Goal: Transaction & Acquisition: Book appointment/travel/reservation

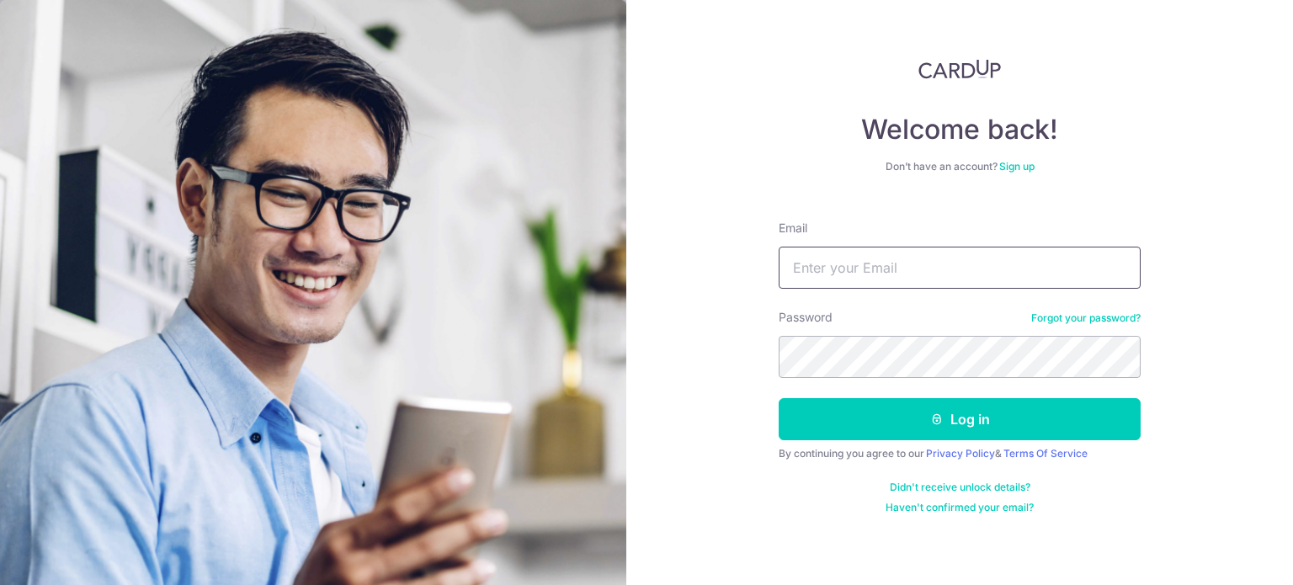
click at [893, 277] on input "Email" at bounding box center [959, 268] width 362 height 42
type input "[EMAIL_ADDRESS][DOMAIN_NAME]"
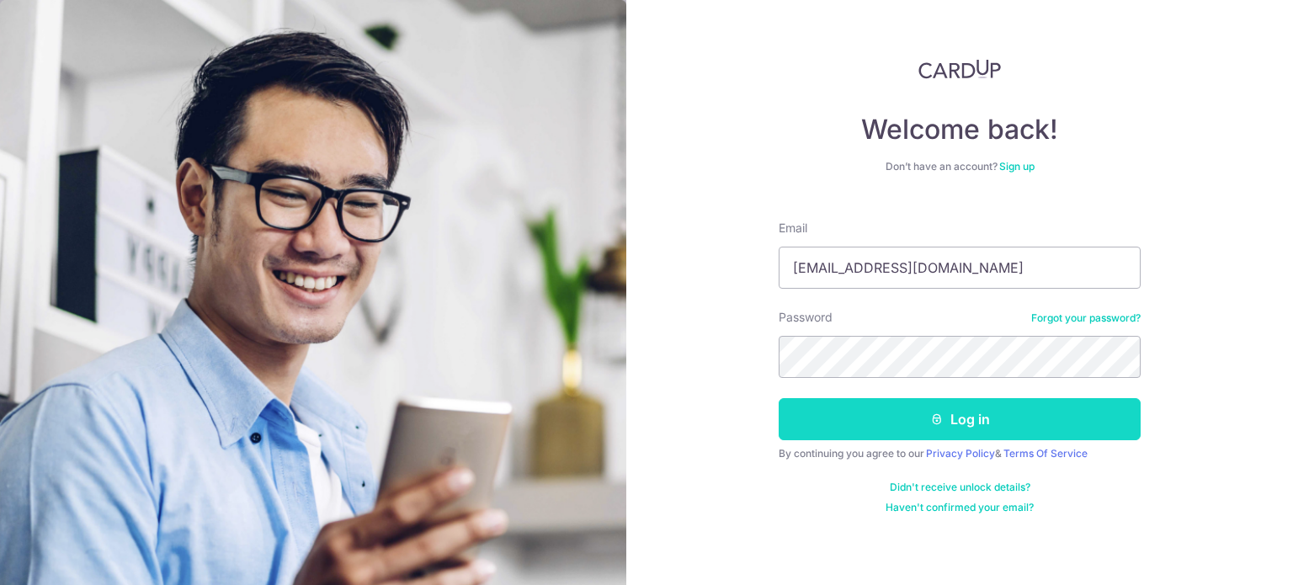
click at [936, 417] on icon "submit" at bounding box center [936, 418] width 13 height 13
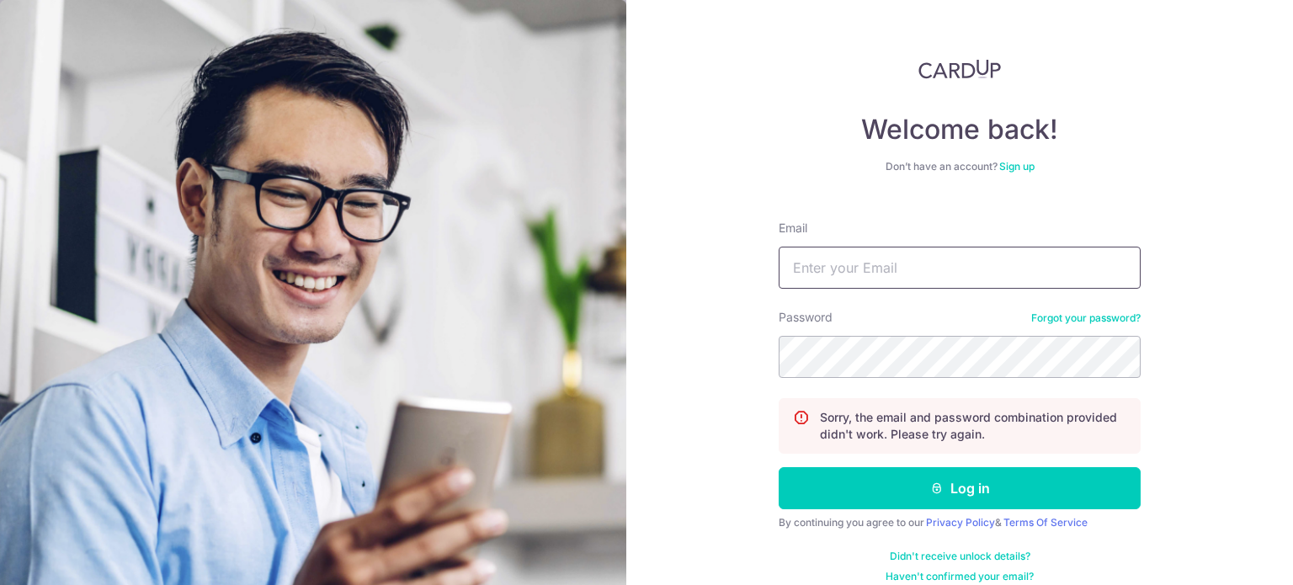
click at [895, 272] on input "Email" at bounding box center [959, 268] width 362 height 42
type input "edmundkimyh@yahoo.com.sg"
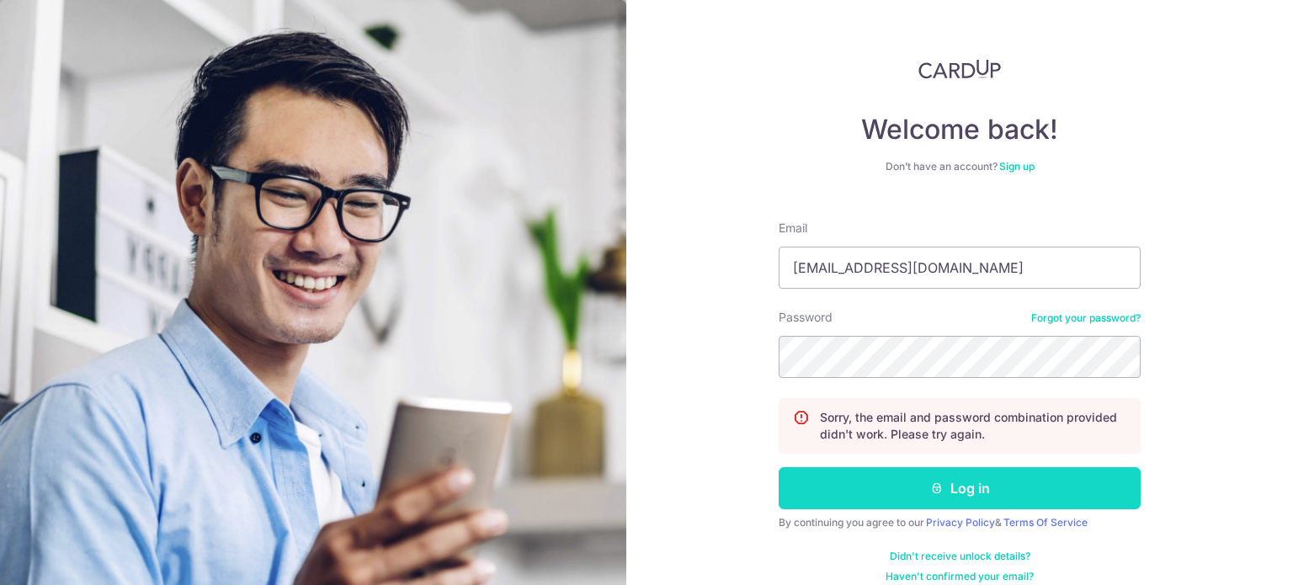
click at [930, 487] on icon "submit" at bounding box center [936, 487] width 13 height 13
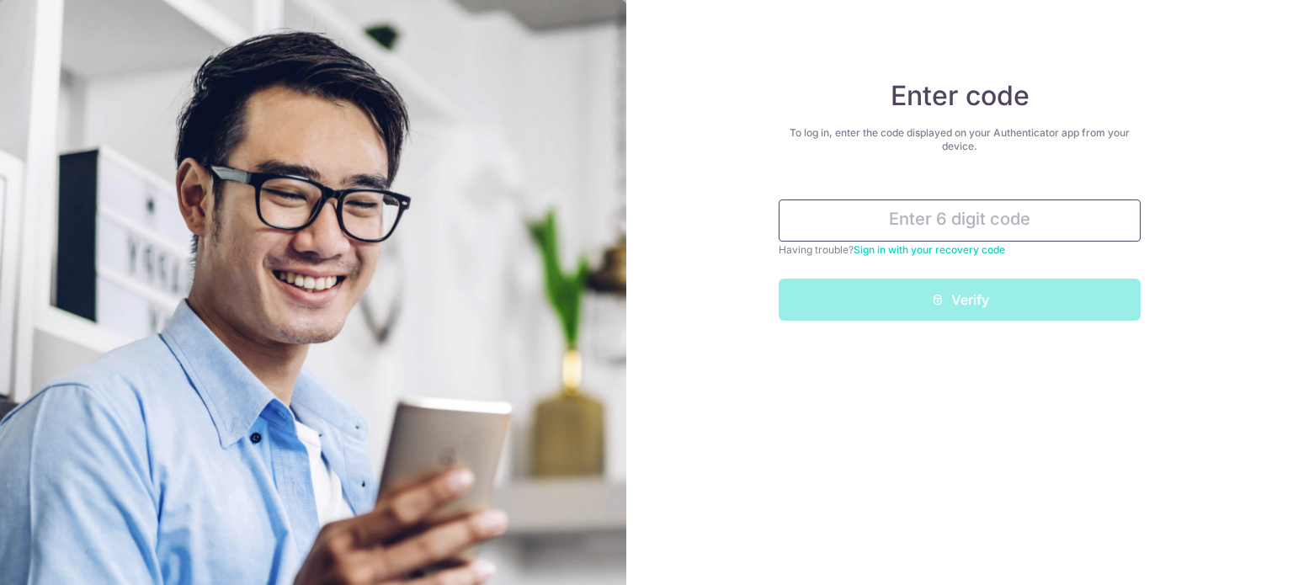
click at [975, 224] on input "text" at bounding box center [959, 220] width 362 height 42
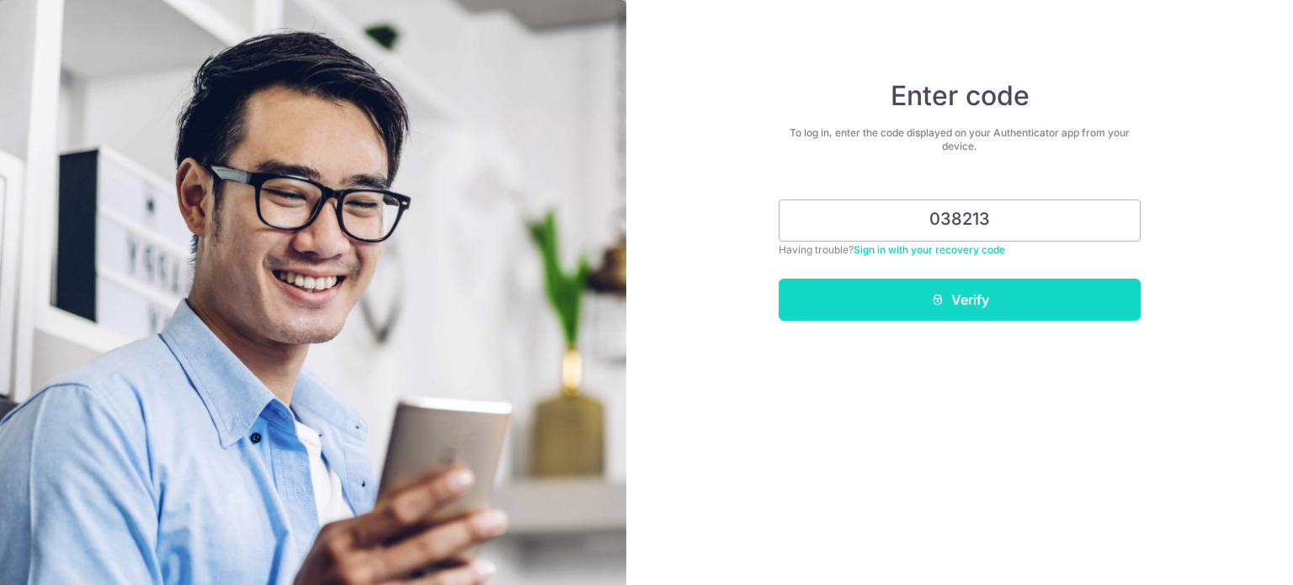
type input "038213"
click at [951, 298] on button "Verify" at bounding box center [959, 300] width 362 height 42
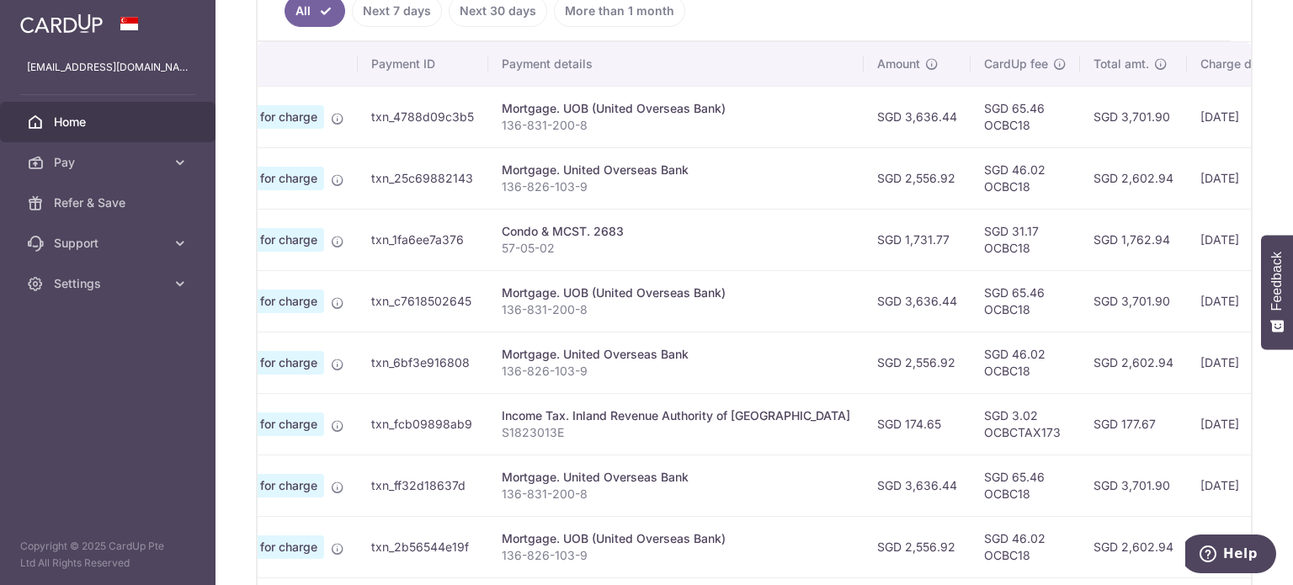
scroll to position [384, 0]
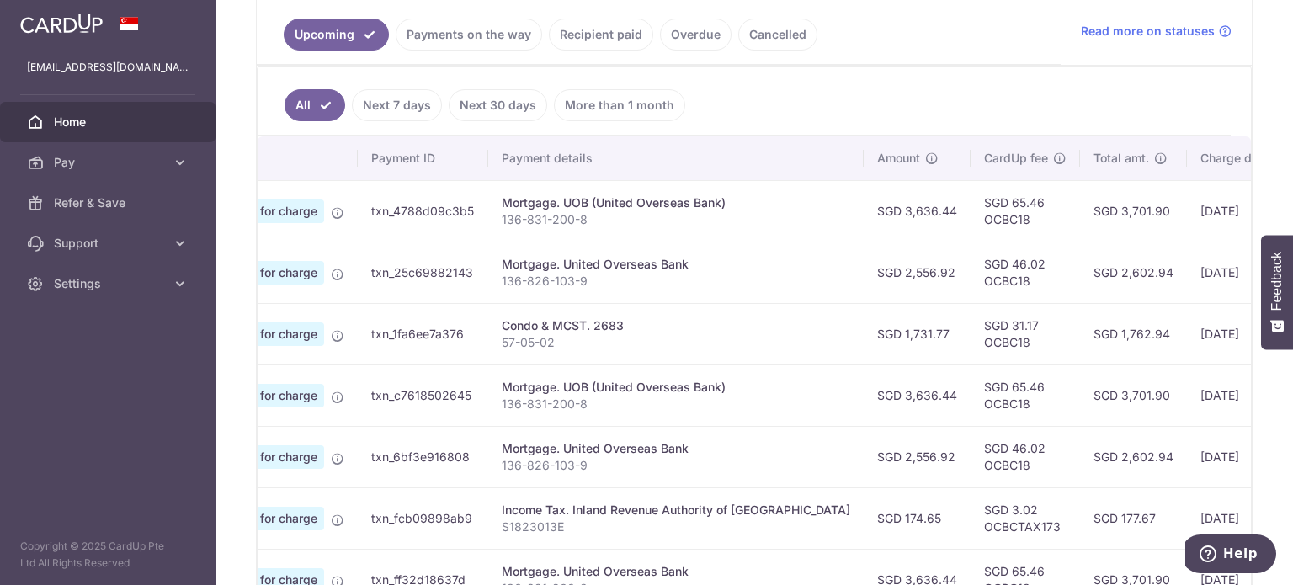
click at [296, 332] on span "Scheduled for charge" at bounding box center [257, 334] width 134 height 24
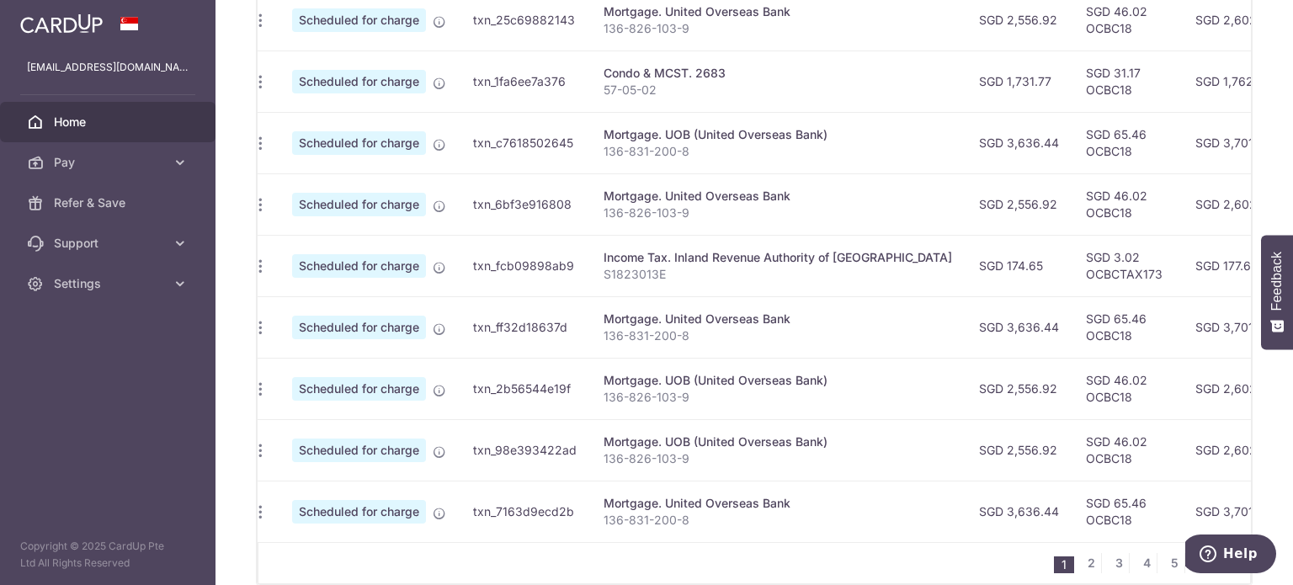
scroll to position [0, 0]
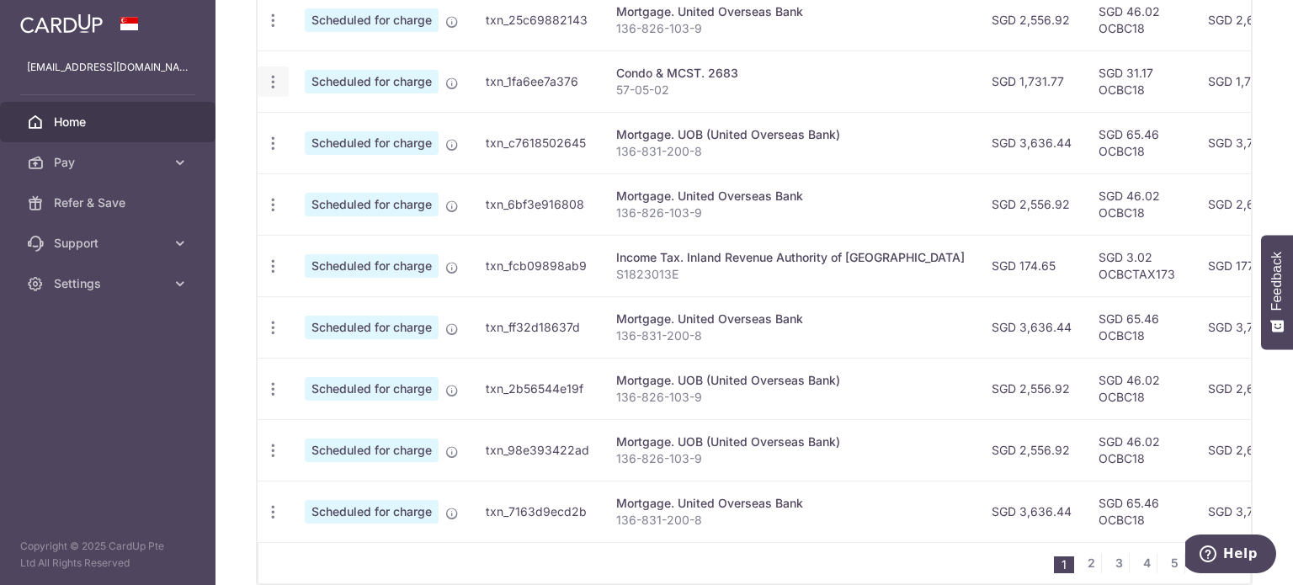
click at [274, 75] on icon "button" at bounding box center [273, 82] width 18 height 18
click at [313, 127] on span "Update payment" at bounding box center [362, 128] width 114 height 20
radio input "true"
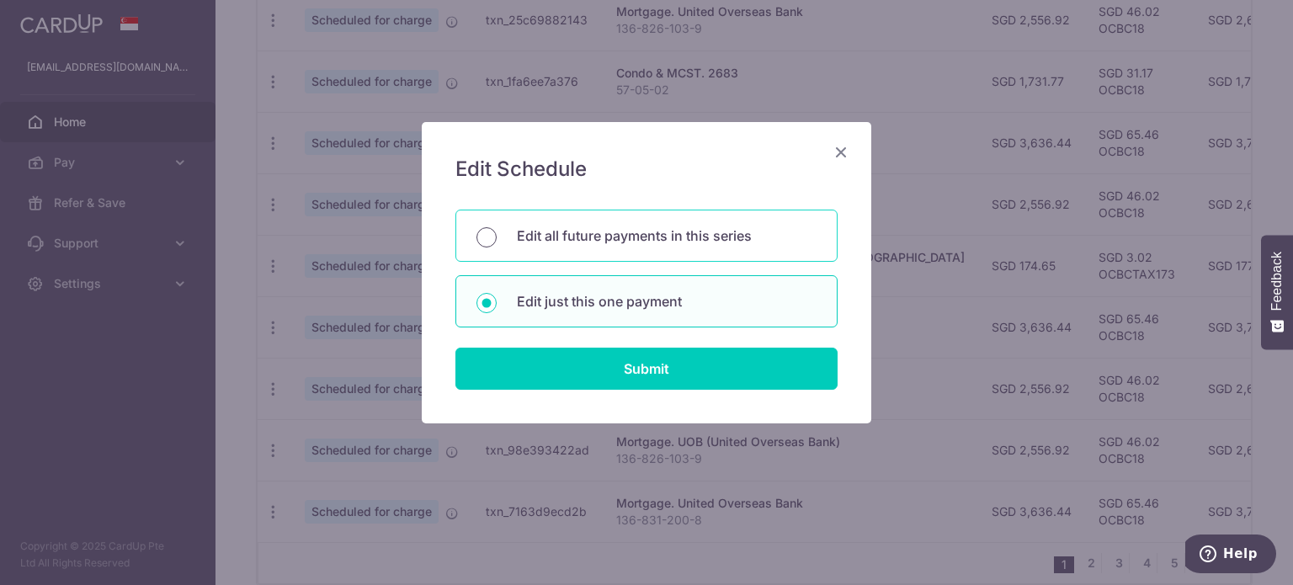
click at [492, 235] on input "Edit all future payments in this series" at bounding box center [486, 237] width 20 height 20
radio input "true"
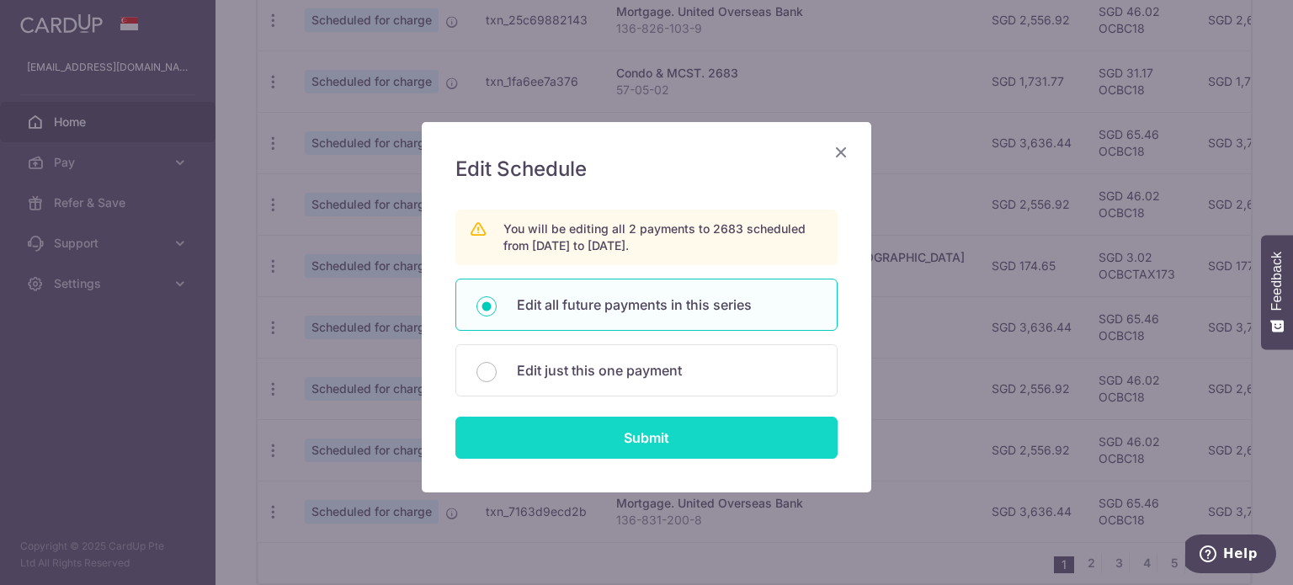
click at [606, 433] on input "Submit" at bounding box center [646, 438] width 382 height 42
radio input "true"
type input "1,731.77"
type input "57-05-02"
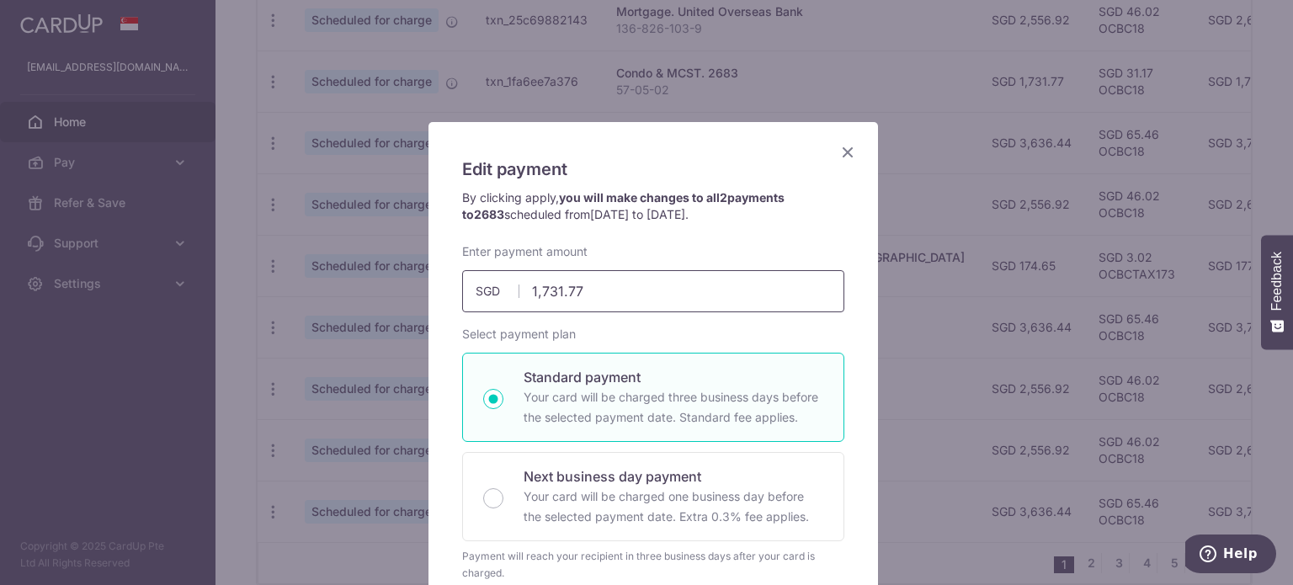
drag, startPoint x: 584, startPoint y: 289, endPoint x: 541, endPoint y: 289, distance: 42.9
click at [541, 289] on input "1,731.77" at bounding box center [653, 291] width 382 height 42
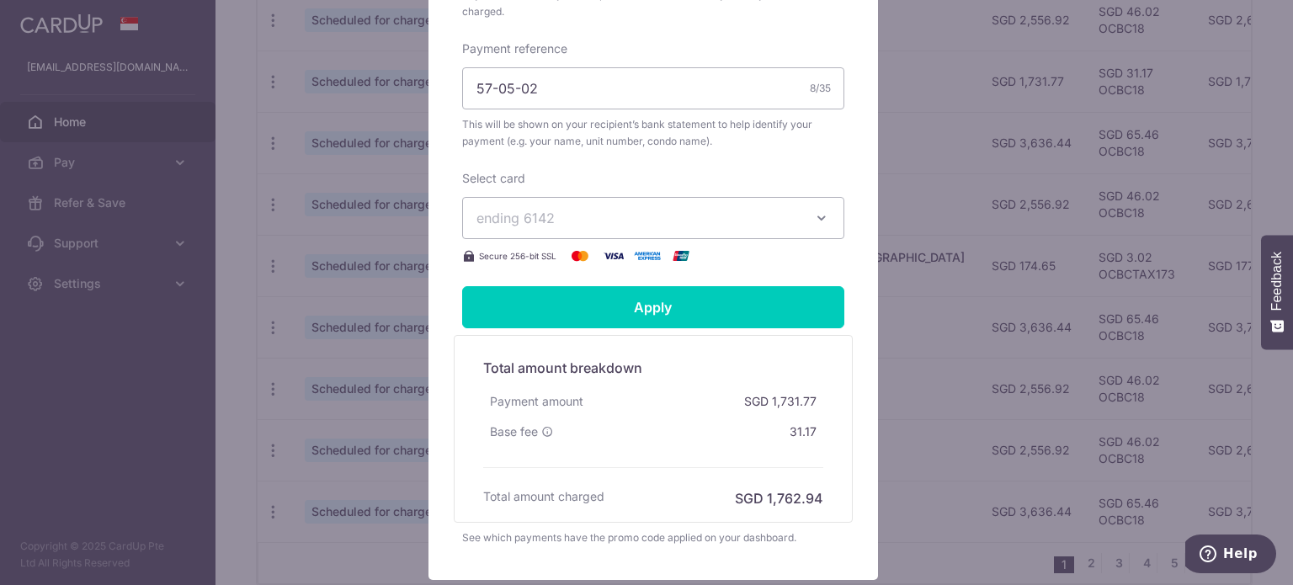
scroll to position [589, 0]
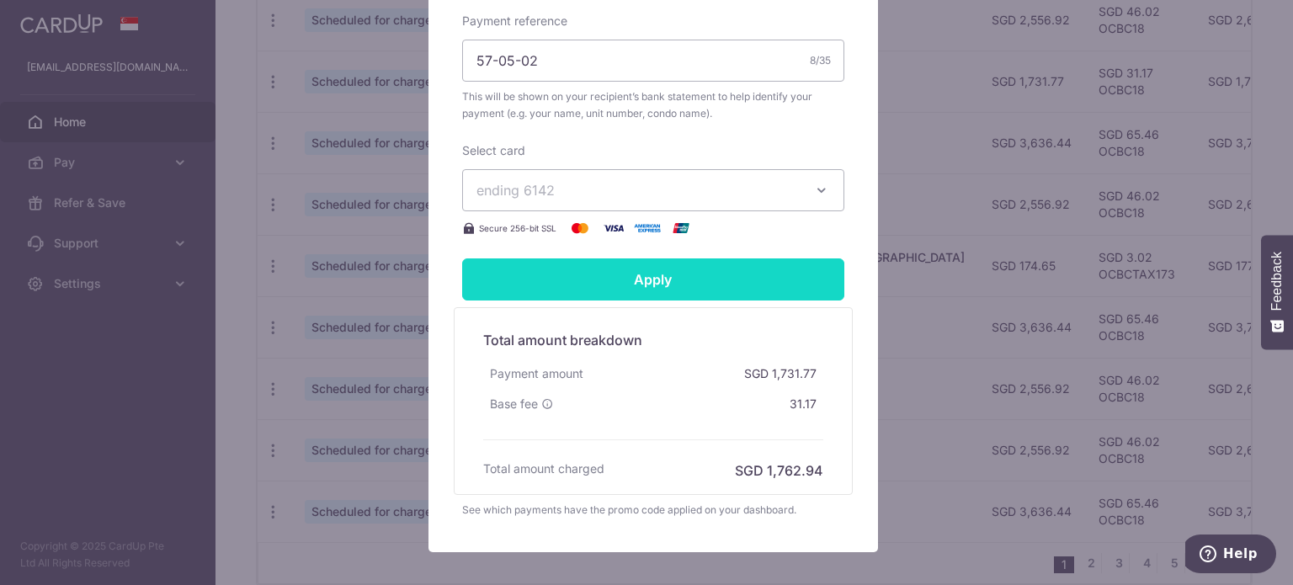
type input "1,752.72"
click at [640, 285] on input "Apply" at bounding box center [653, 279] width 382 height 42
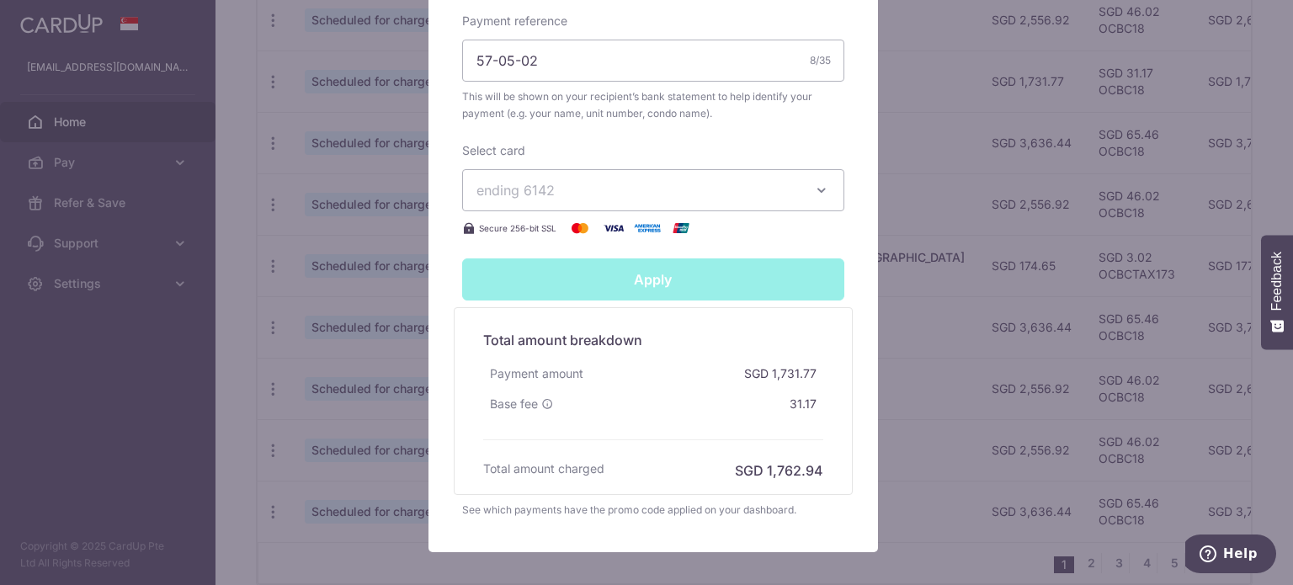
type input "Successfully Applied"
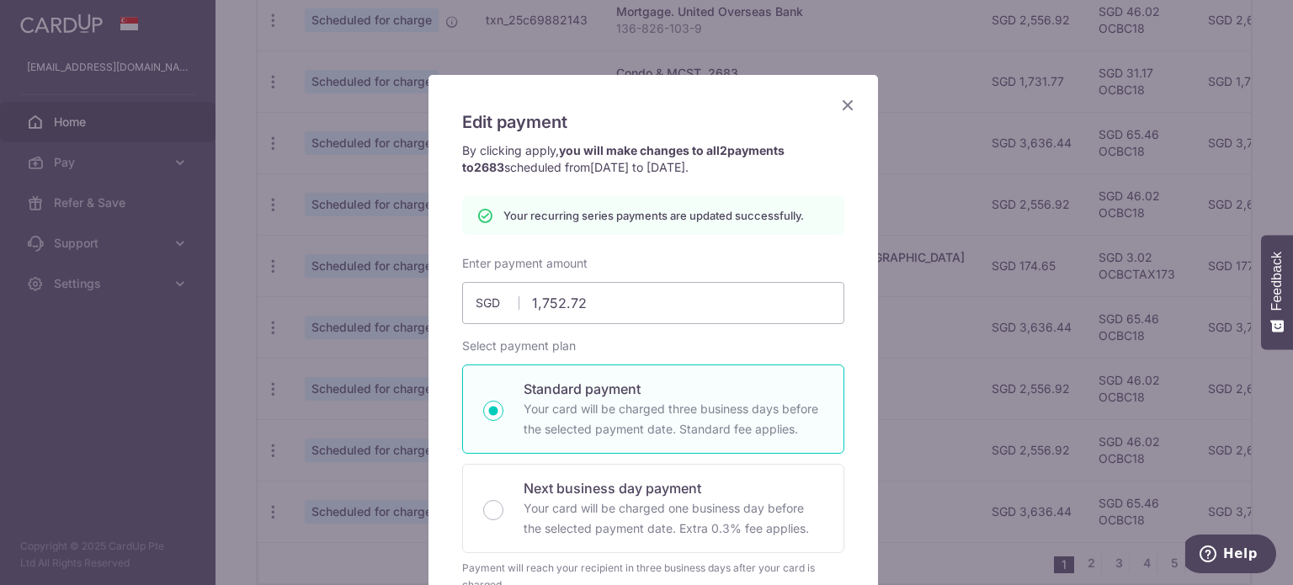
scroll to position [0, 0]
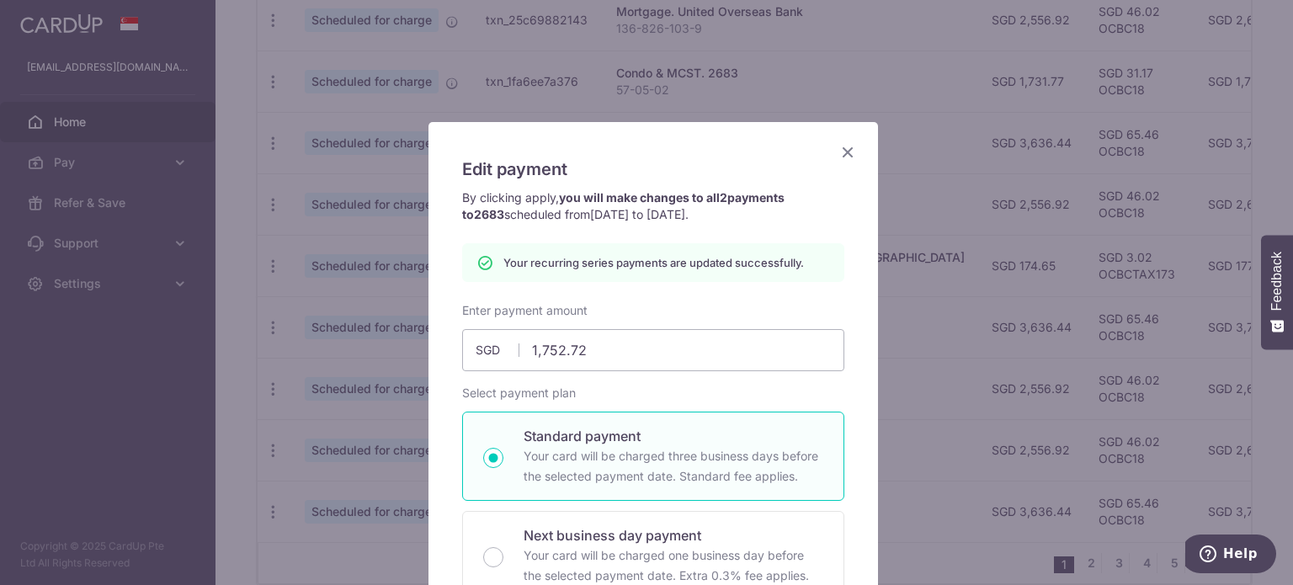
click at [843, 150] on icon "Close" at bounding box center [847, 151] width 20 height 21
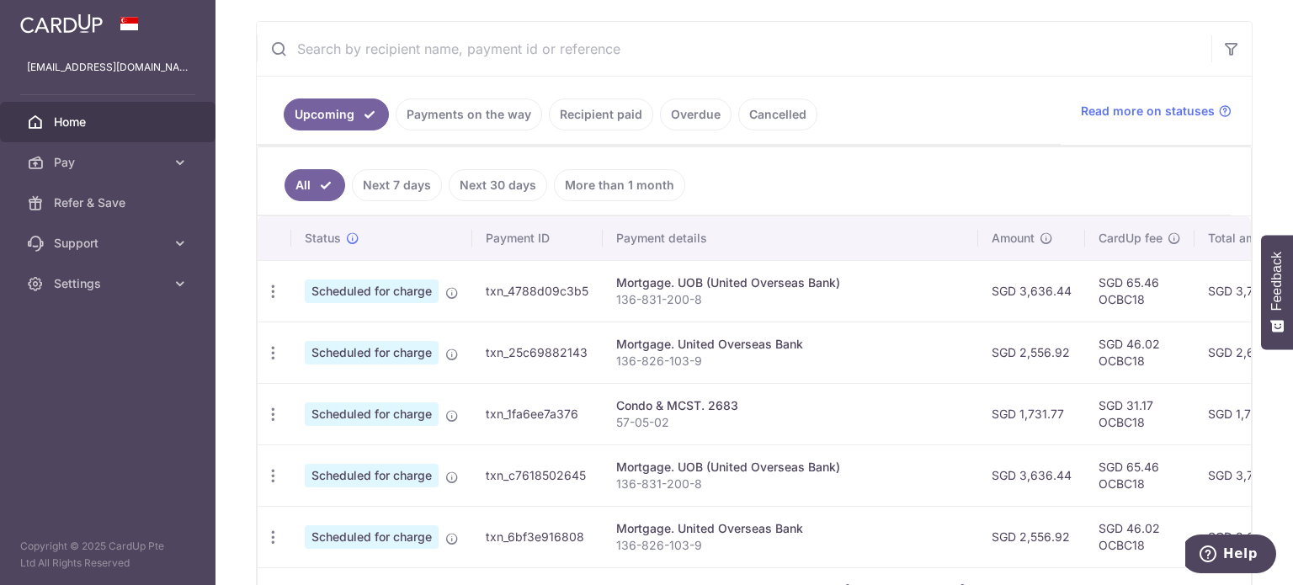
scroll to position [215, 0]
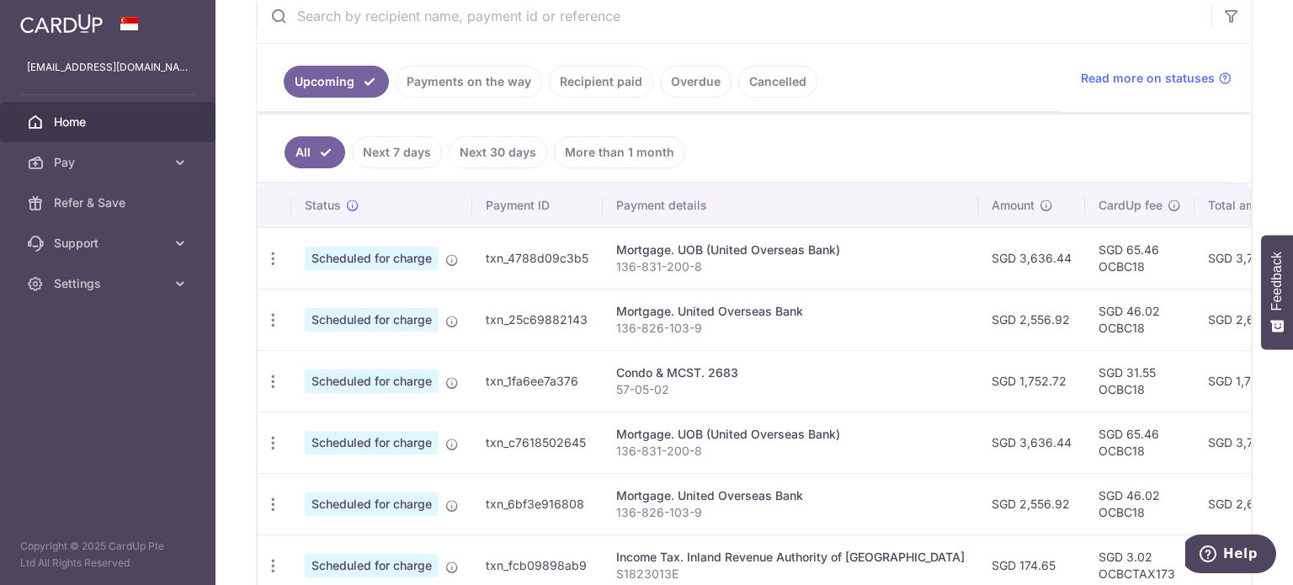
scroll to position [357, 0]
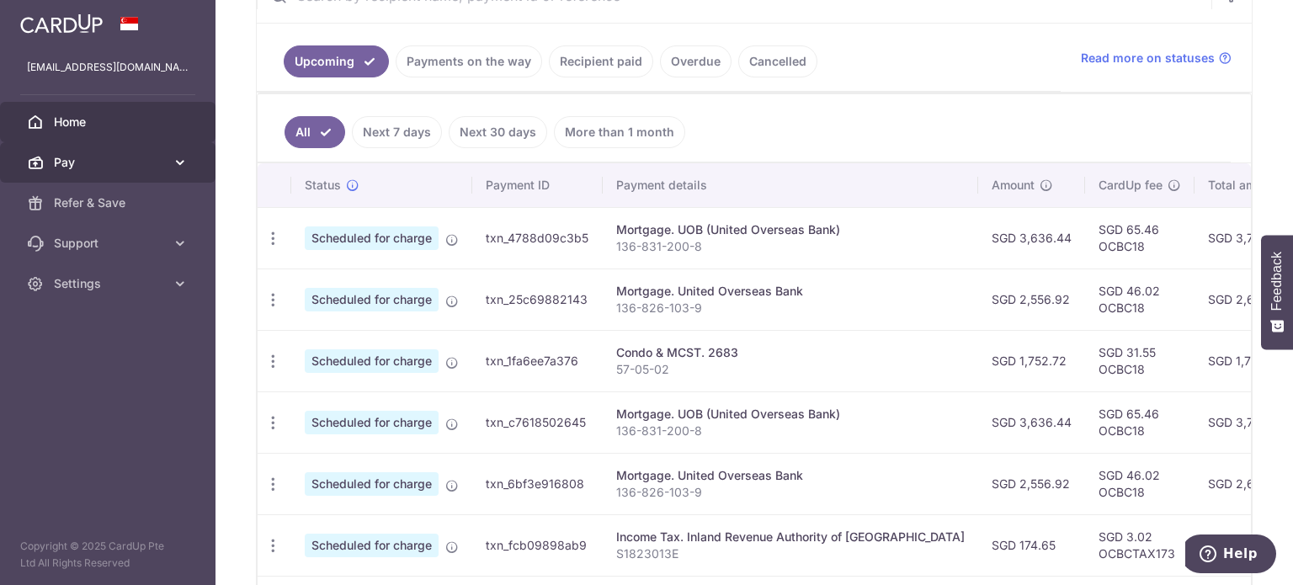
click at [113, 173] on link "Pay" at bounding box center [107, 162] width 215 height 40
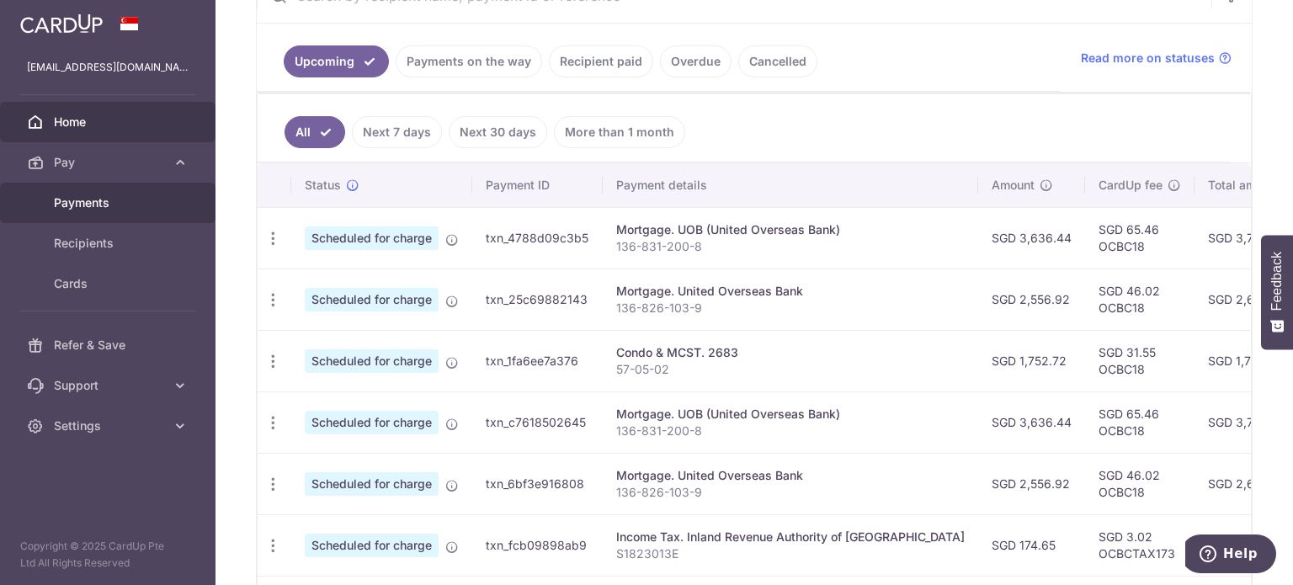
click at [110, 201] on span "Payments" at bounding box center [109, 202] width 111 height 17
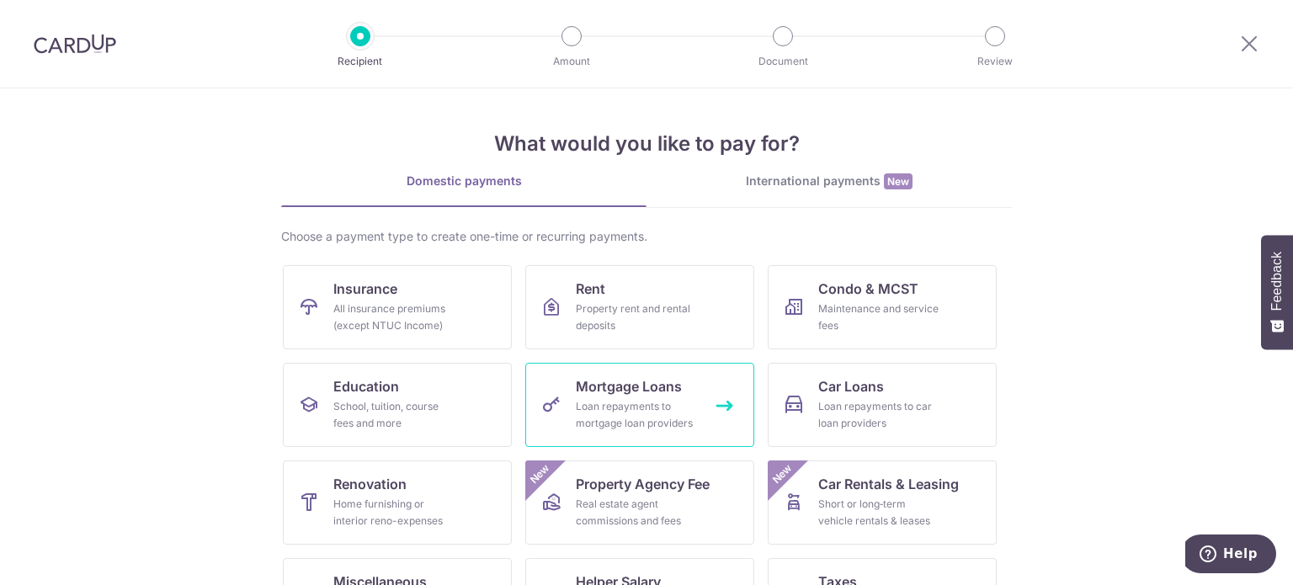
click at [663, 409] on div "Loan repayments to mortgage loan providers" at bounding box center [636, 415] width 121 height 34
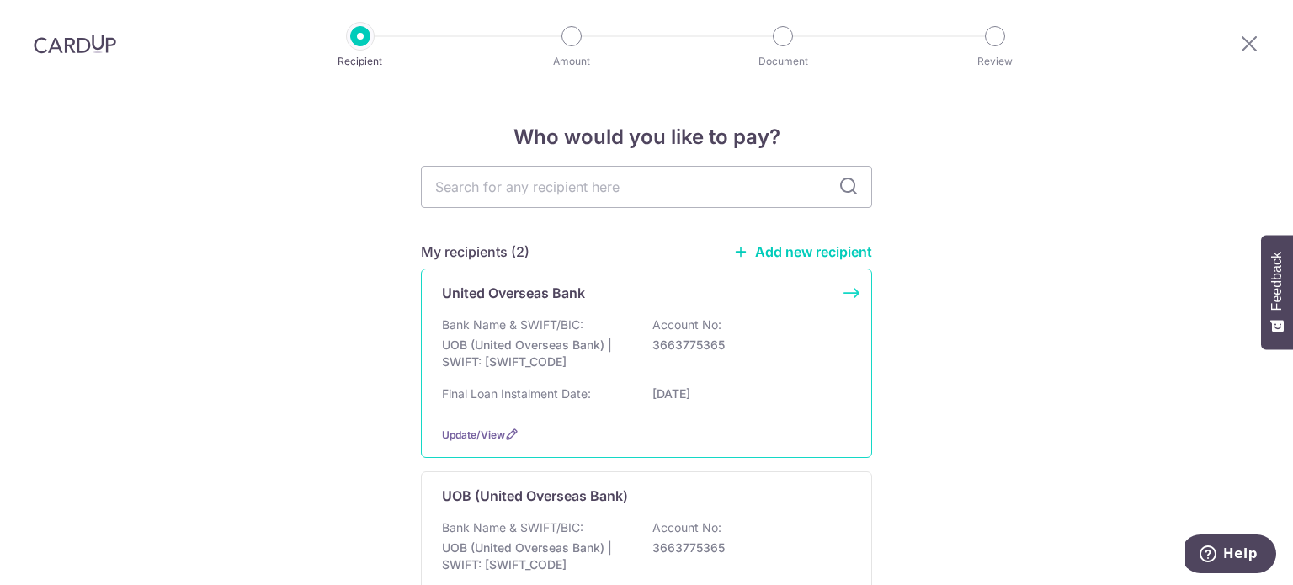
click at [568, 358] on p "UOB (United Overseas Bank) | SWIFT: UOVBSGSGXXX" at bounding box center [536, 354] width 189 height 34
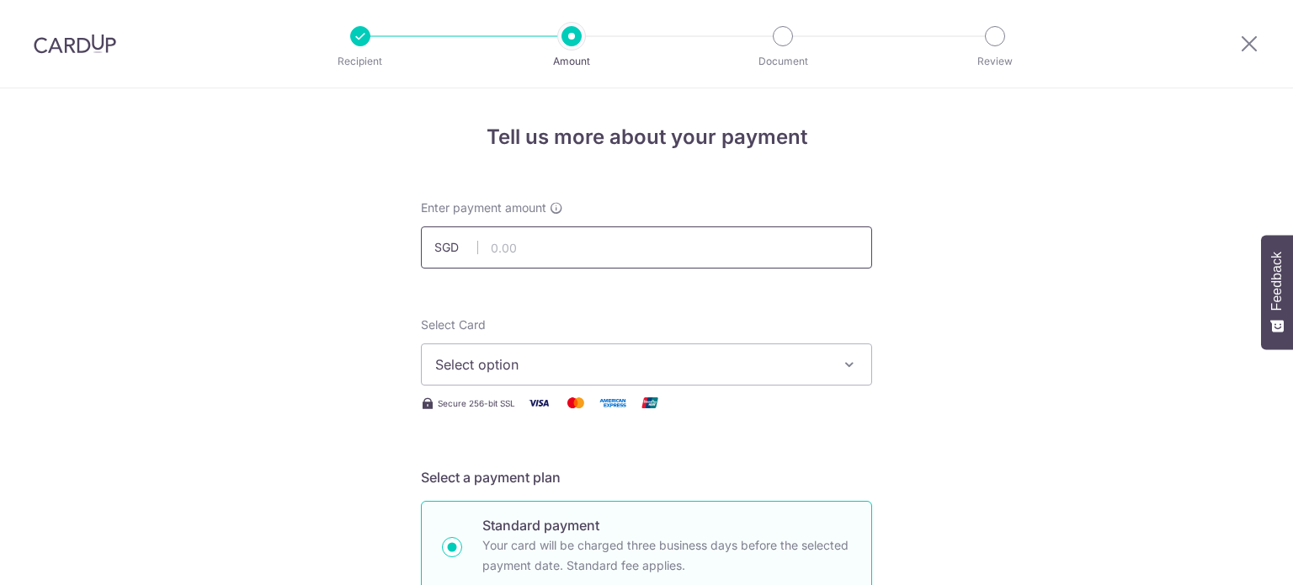
drag, startPoint x: 0, startPoint y: 0, endPoint x: 563, endPoint y: 251, distance: 616.3
click at [562, 251] on input "text" at bounding box center [646, 247] width 451 height 42
type input "3,636.44"
click at [558, 369] on span "Select option" at bounding box center [631, 364] width 392 height 20
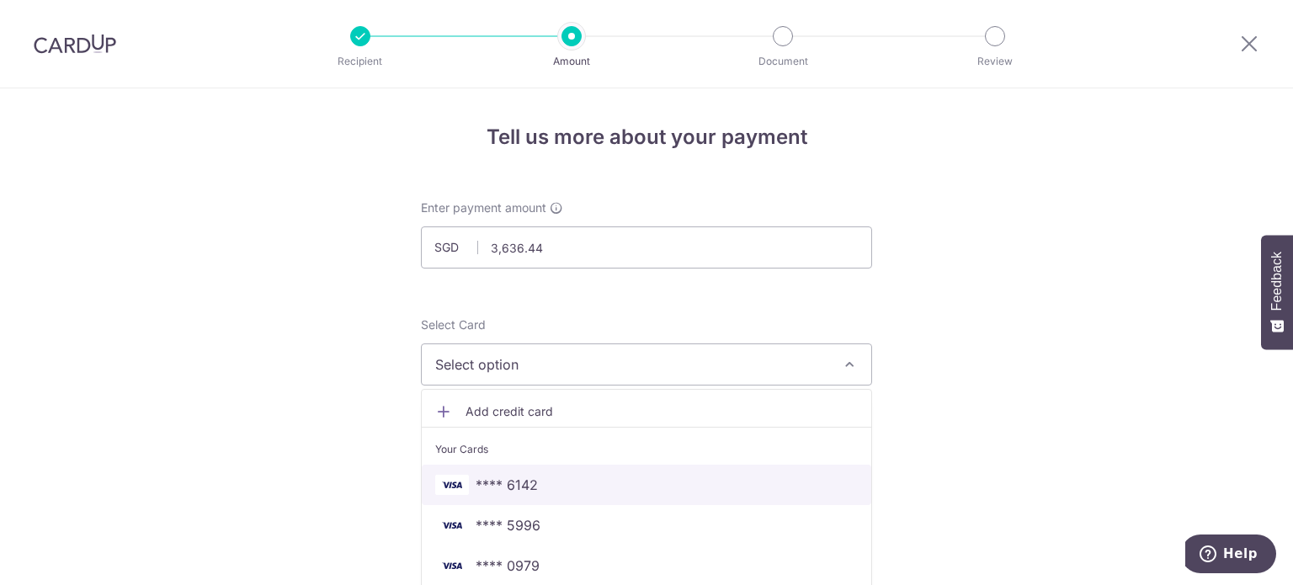
drag, startPoint x: 535, startPoint y: 486, endPoint x: 555, endPoint y: 477, distance: 22.2
click at [537, 486] on span "**** 6142" at bounding box center [646, 485] width 422 height 20
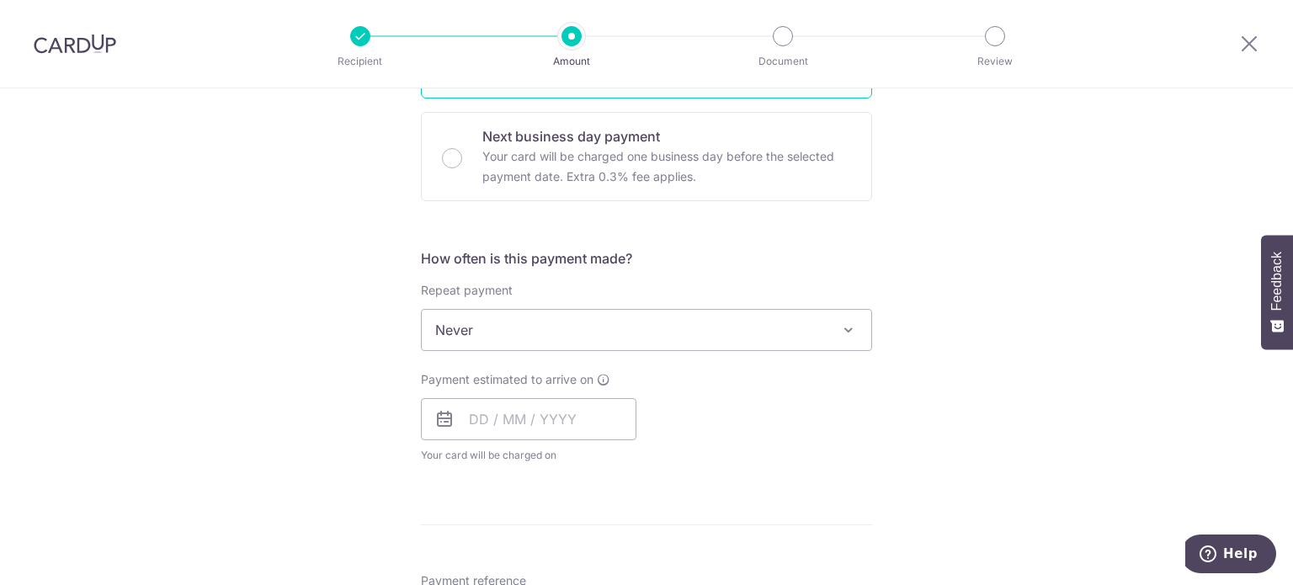
scroll to position [589, 0]
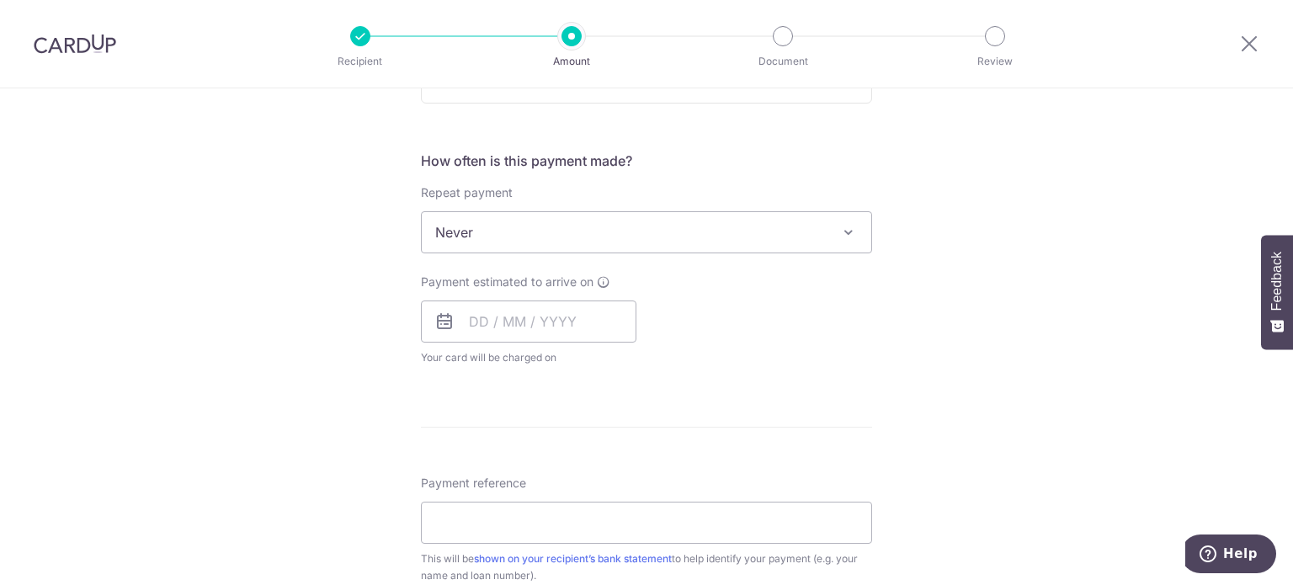
click at [600, 241] on span "Never" at bounding box center [646, 232] width 449 height 40
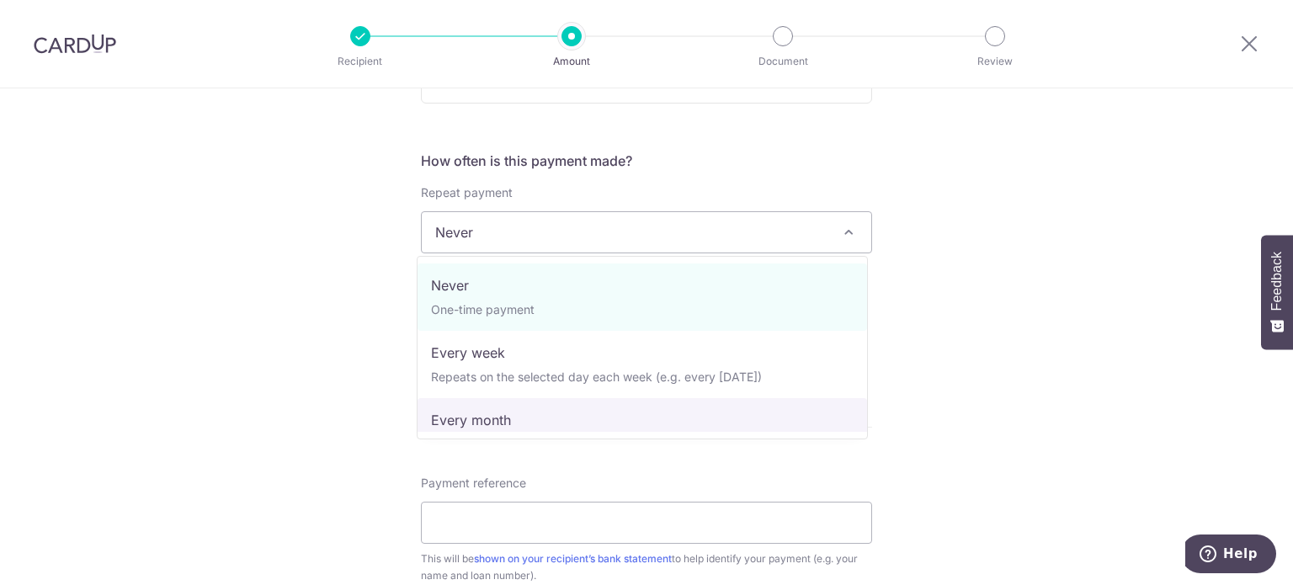
select select "3"
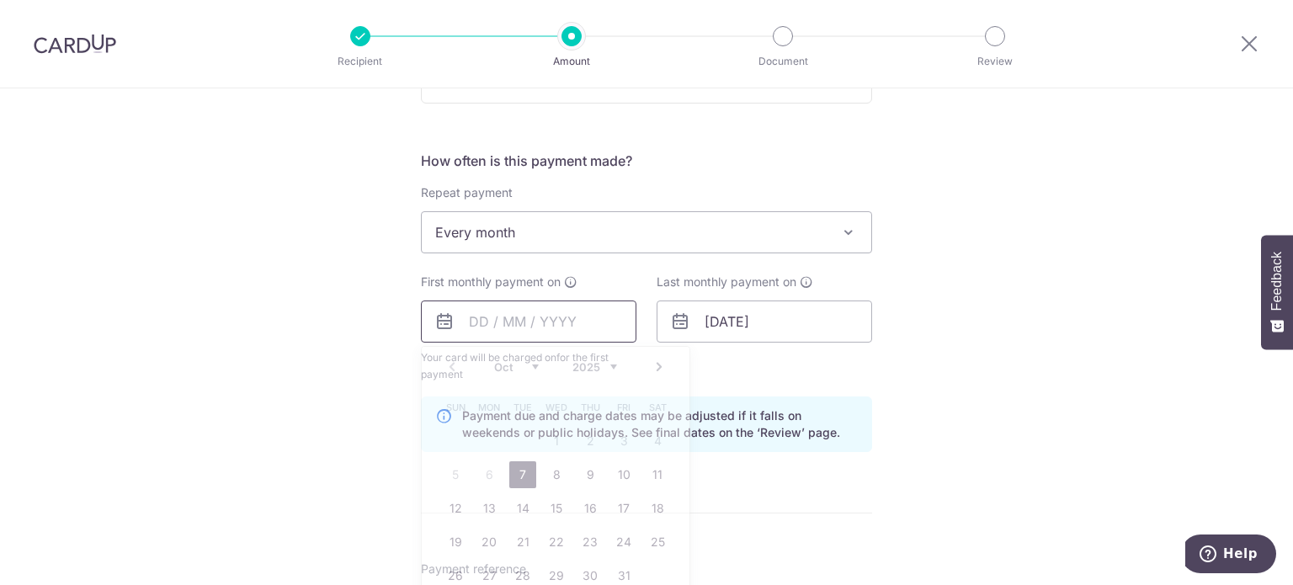
click at [534, 323] on input "text" at bounding box center [528, 321] width 215 height 42
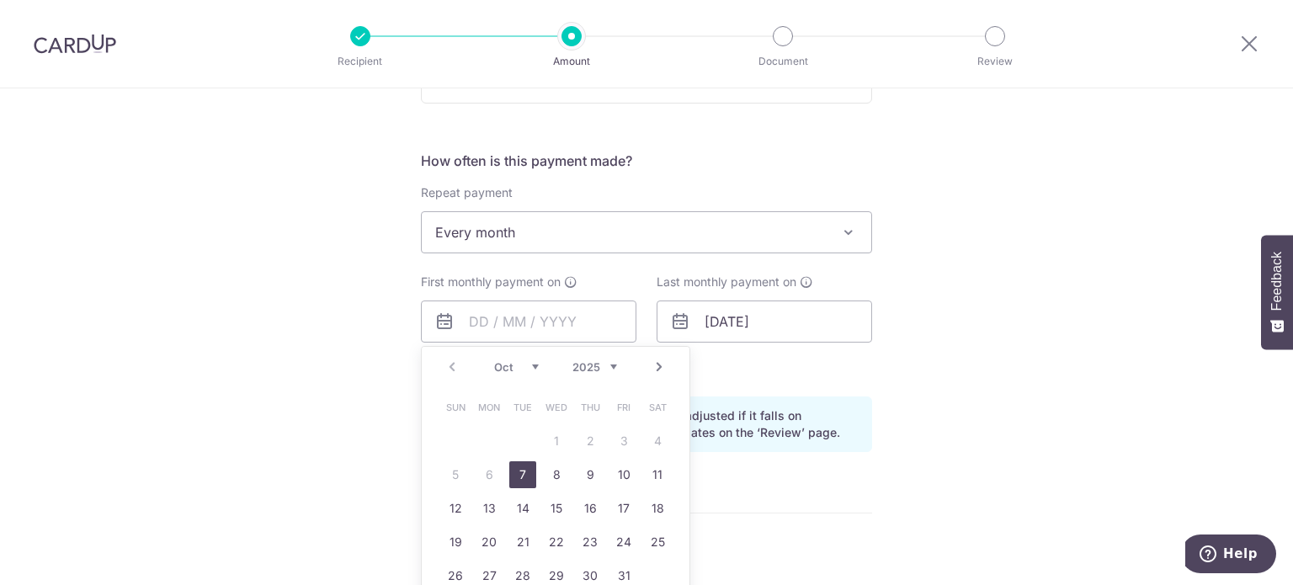
click at [520, 470] on link "7" at bounding box center [522, 474] width 27 height 27
type input "[DATE]"
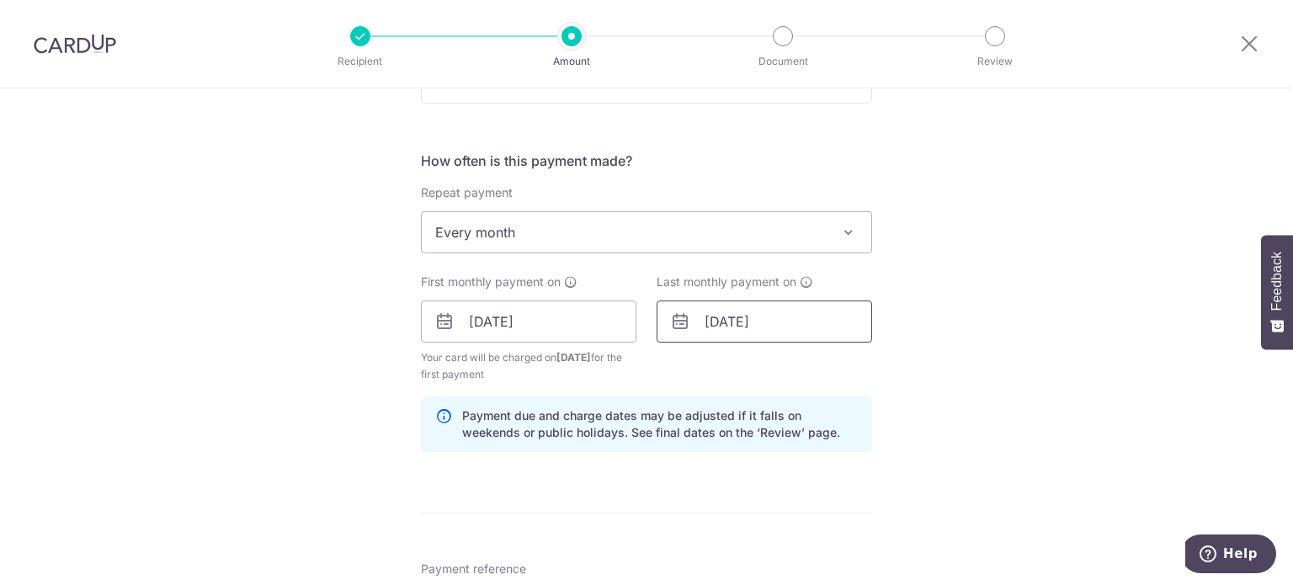
click at [724, 327] on input "[DATE]" at bounding box center [763, 321] width 215 height 42
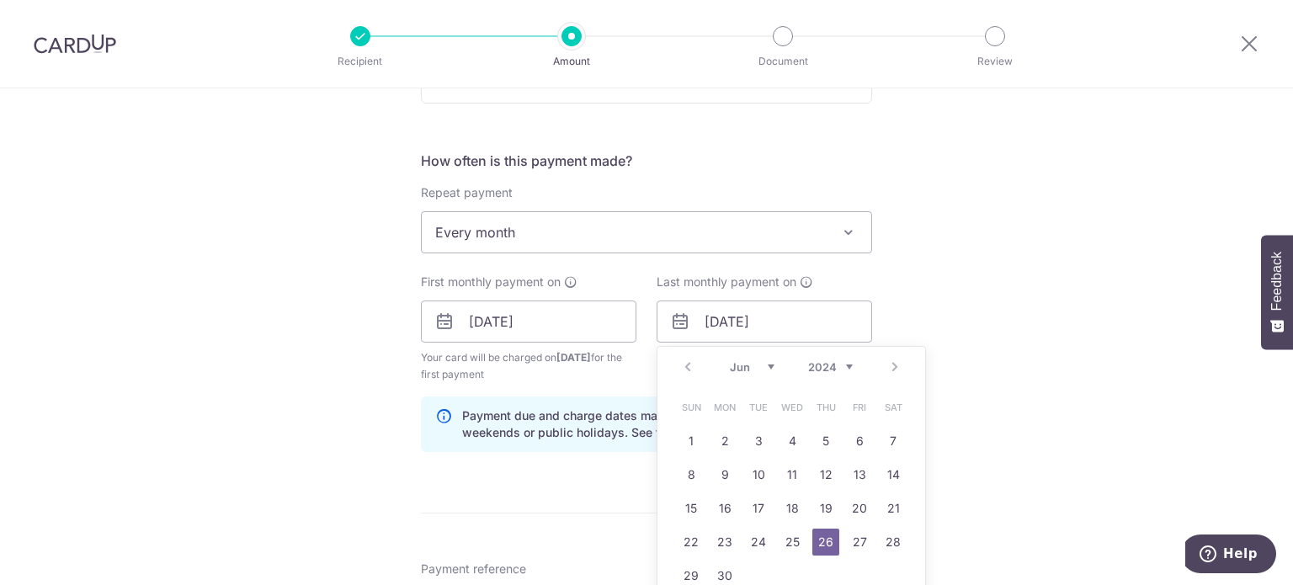
click at [846, 366] on select "2024 2025 2026 2027 2028 2029 2030 2031 2032 2033 2034 2035" at bounding box center [830, 366] width 45 height 13
click at [764, 366] on select "Jan Feb Mar Apr May Jun [DATE] Aug Sep Oct Nov Dec" at bounding box center [752, 366] width 45 height 13
click at [847, 474] on link "7" at bounding box center [859, 474] width 27 height 27
type input "[DATE]"
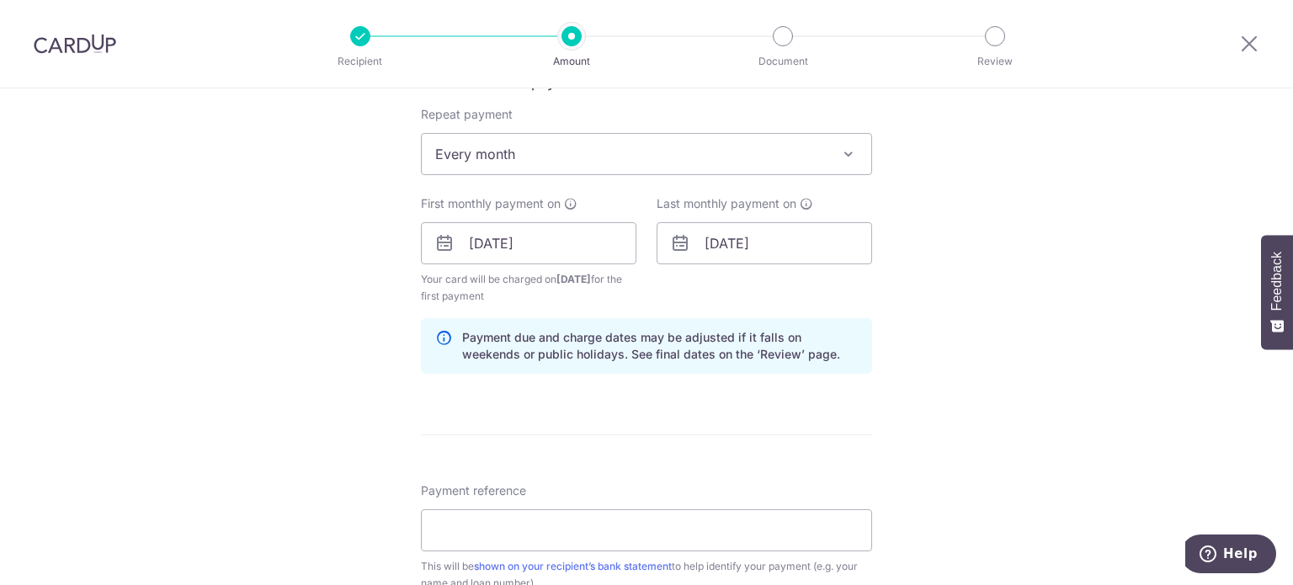
scroll to position [757, 0]
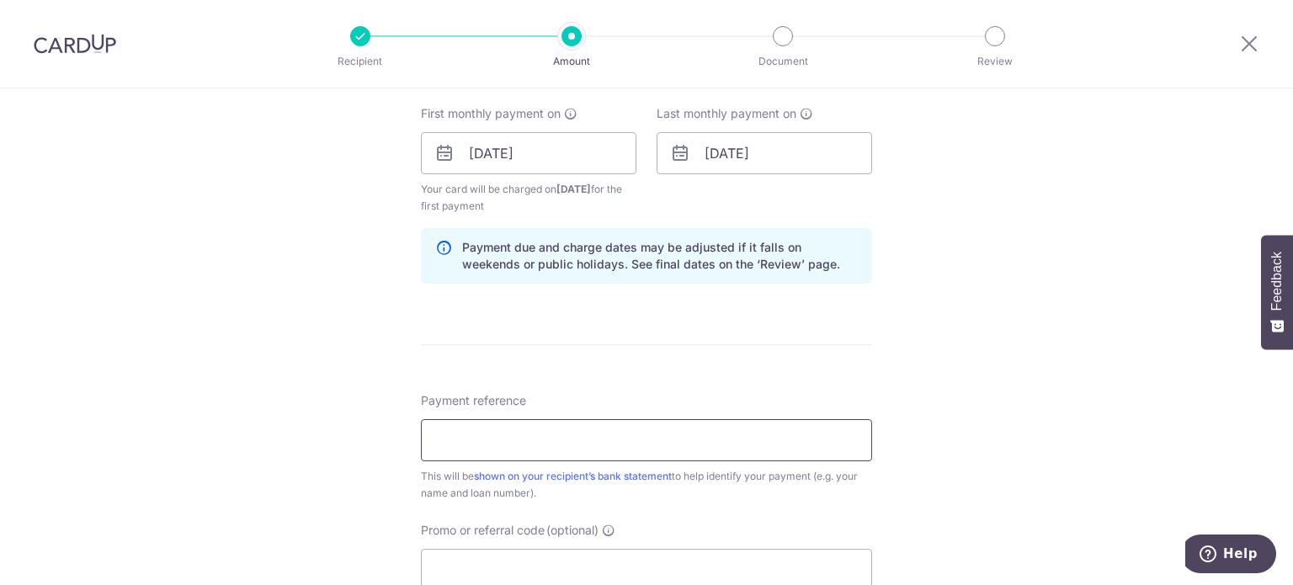
click at [710, 438] on input "Payment reference" at bounding box center [646, 440] width 451 height 42
type input "136-826-103-9"
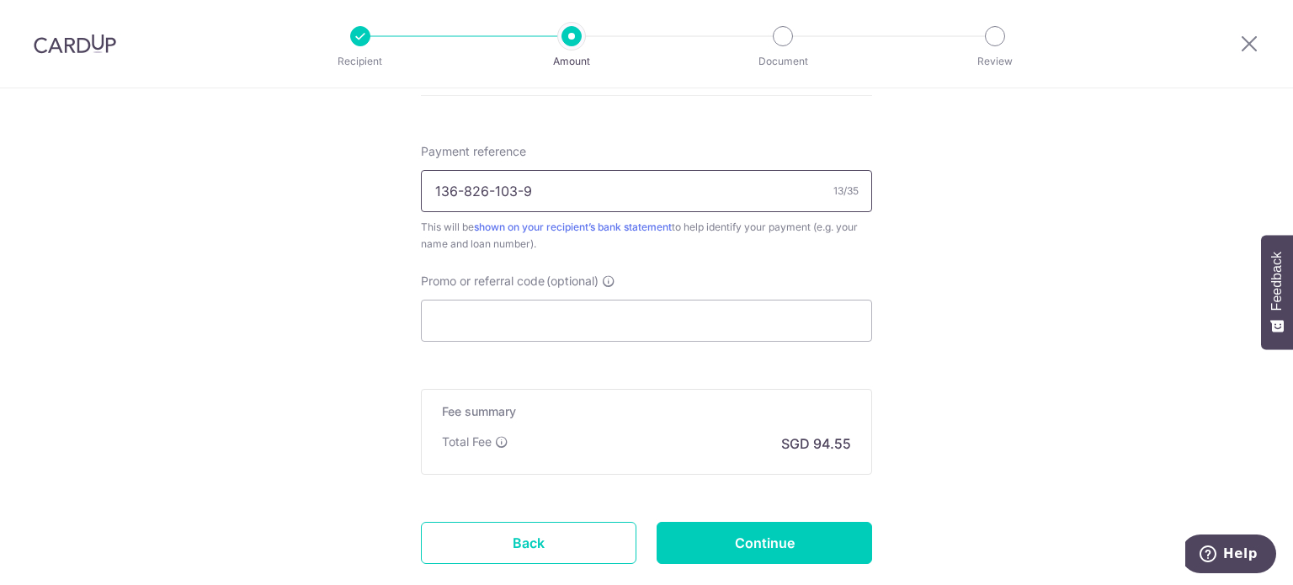
scroll to position [1010, 0]
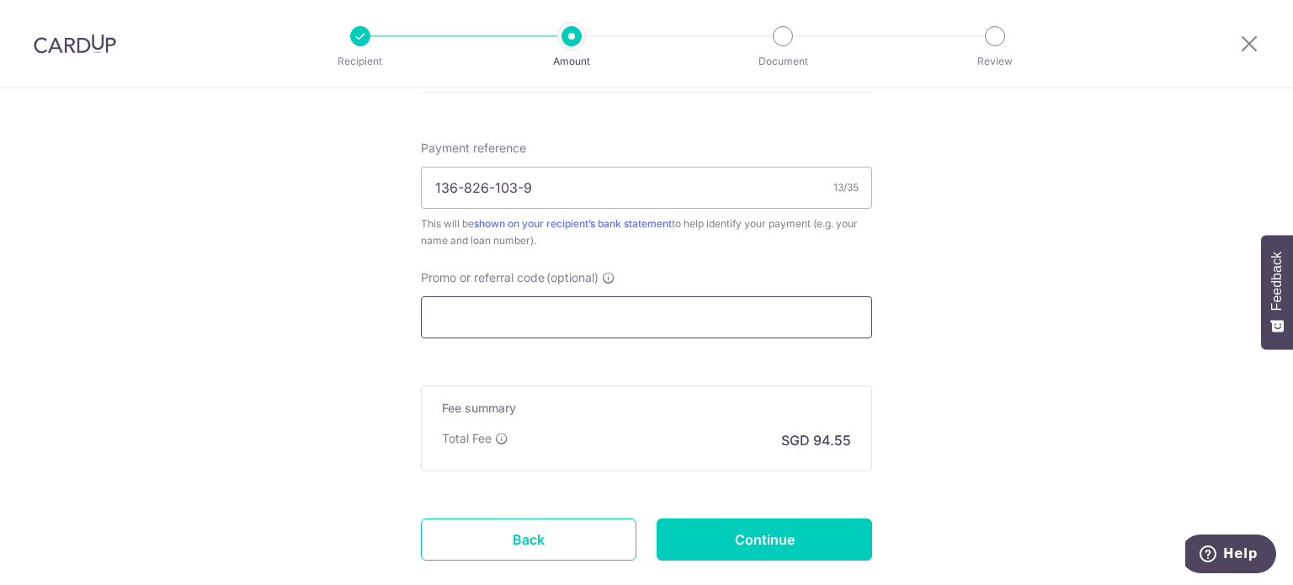
click at [614, 319] on input "Promo or referral code (optional)" at bounding box center [646, 317] width 451 height 42
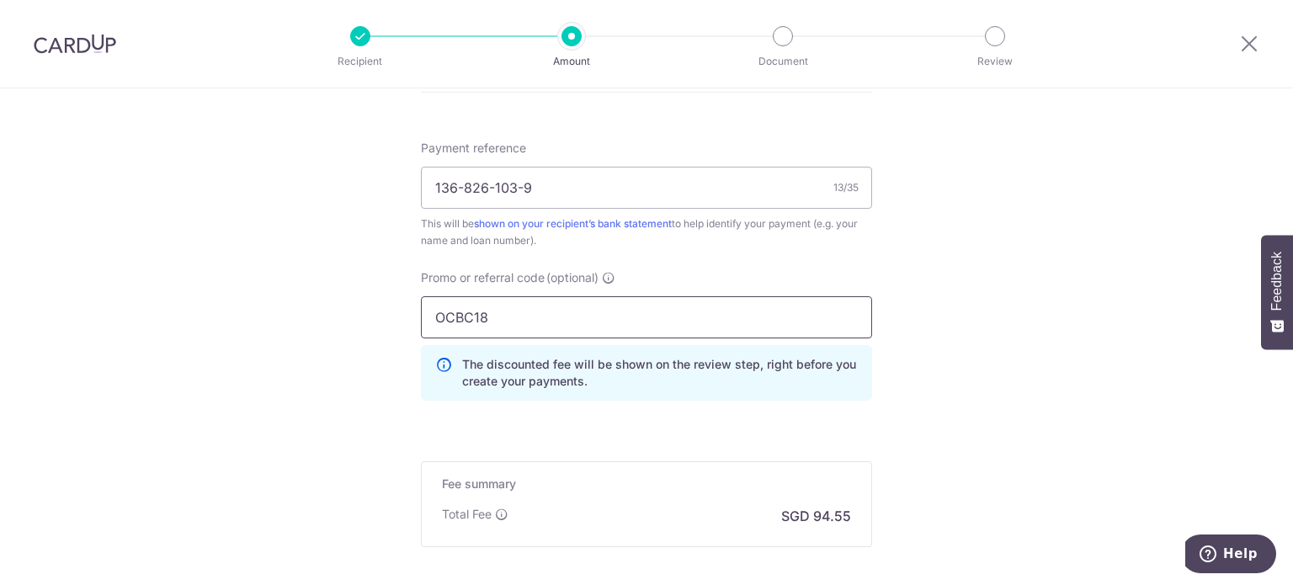
type input "OCBC18"
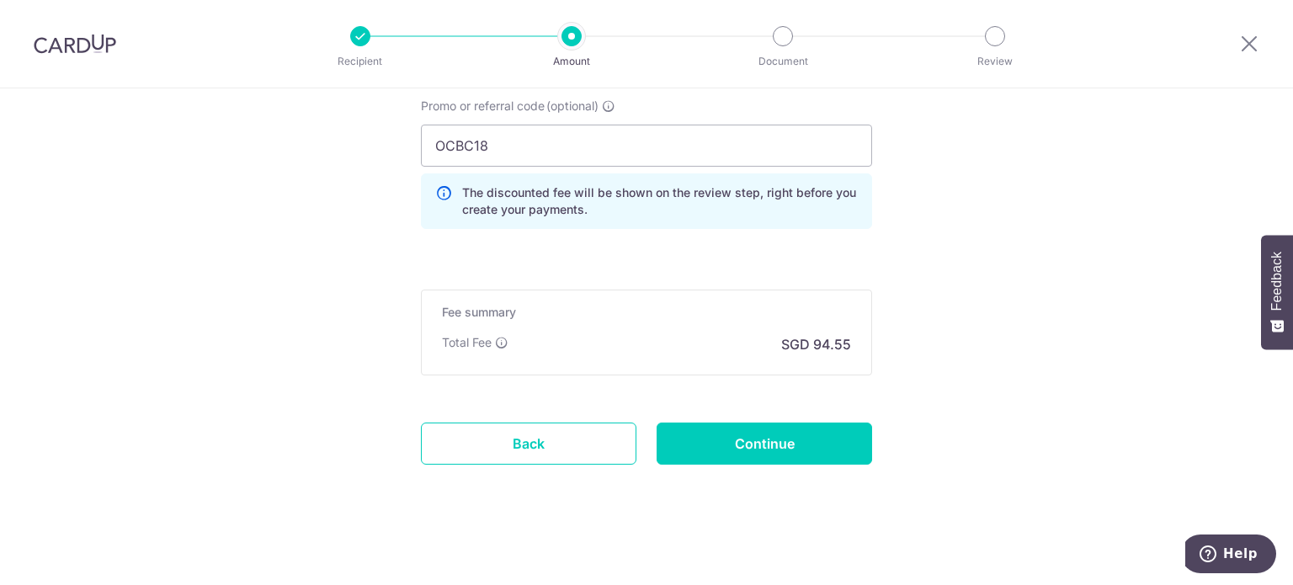
scroll to position [1185, 0]
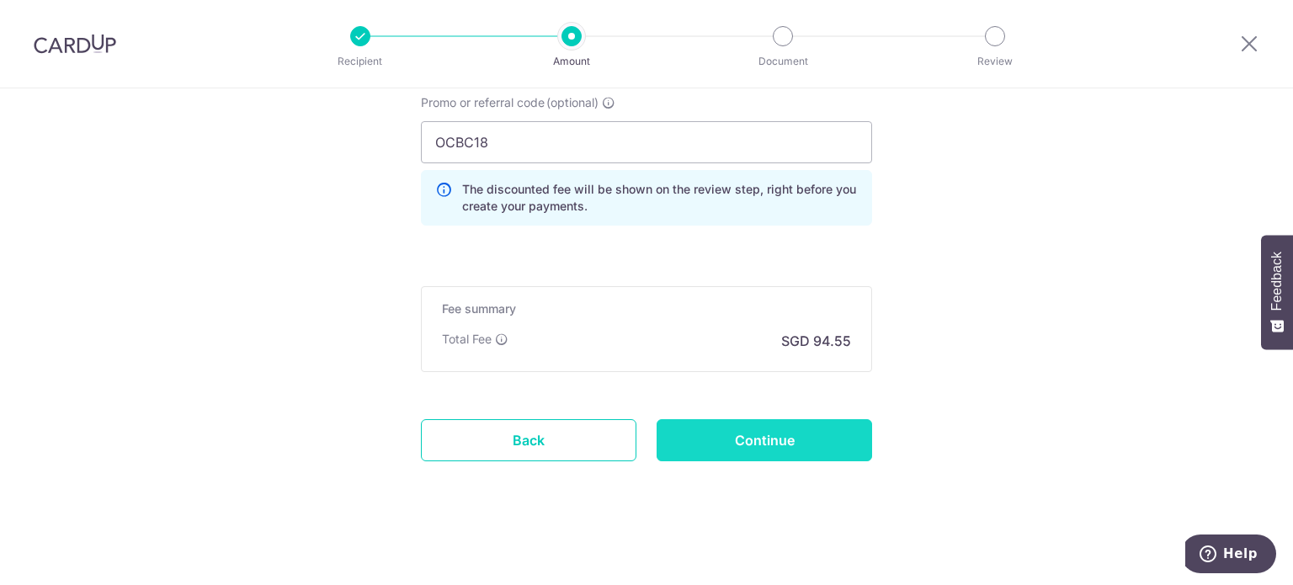
click at [794, 437] on input "Continue" at bounding box center [763, 440] width 215 height 42
